Goal: Navigation & Orientation: Find specific page/section

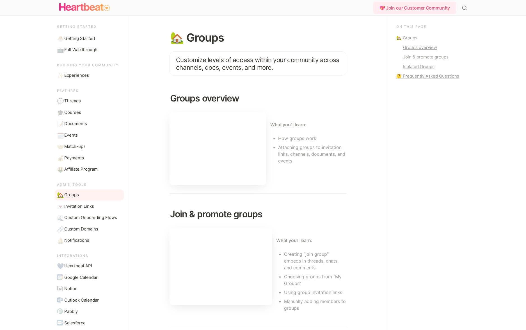
scroll to position [37, 0]
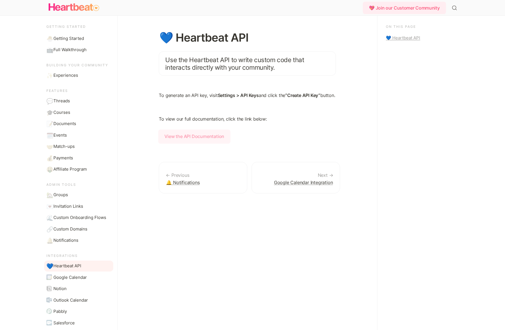
click at [182, 144] on strong "View the API Documentation" at bounding box center [194, 136] width 72 height 14
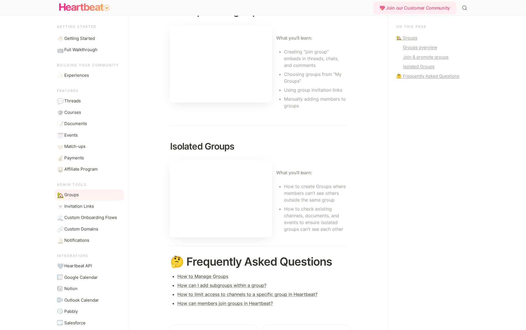
scroll to position [268, 0]
